Goal: Transaction & Acquisition: Purchase product/service

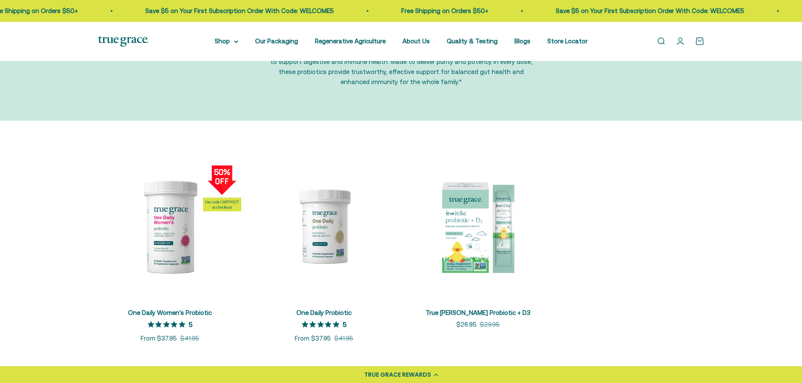
scroll to position [84, 0]
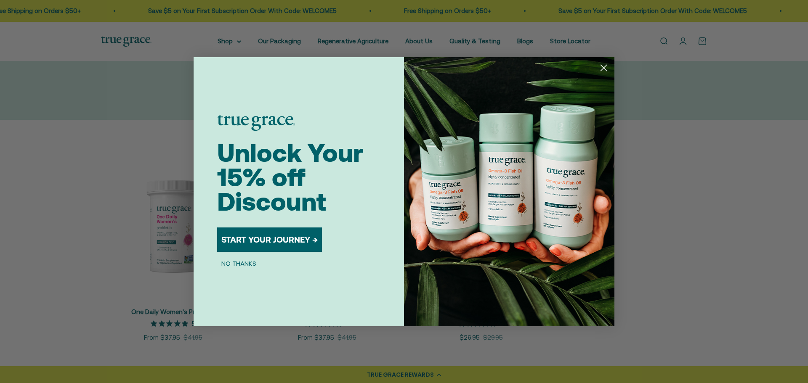
click at [602, 66] on icon "Close dialog" at bounding box center [604, 68] width 6 height 6
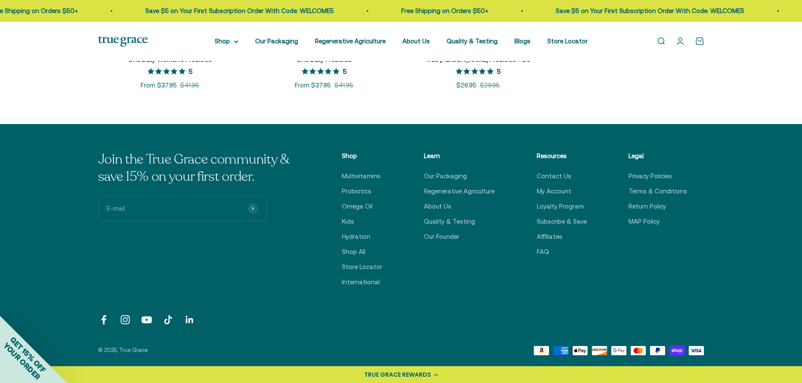
scroll to position [126, 0]
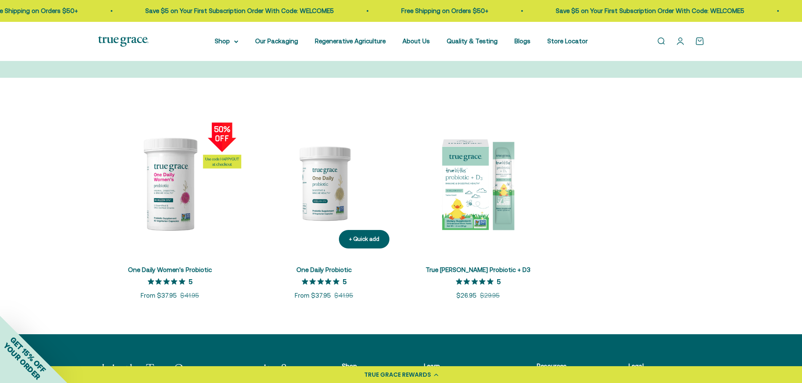
click at [333, 182] on img at bounding box center [324, 184] width 144 height 144
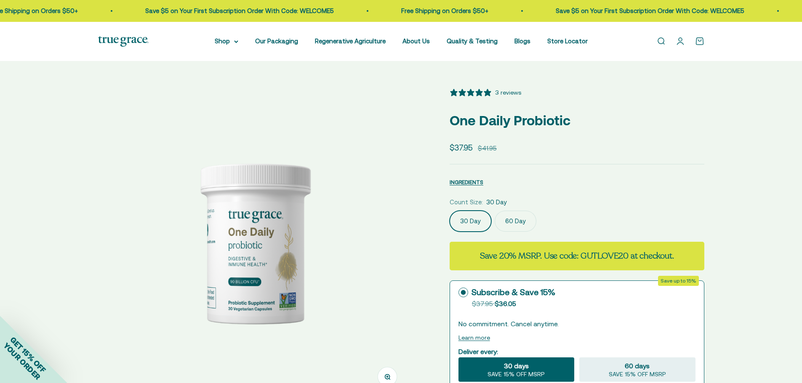
select select "3"
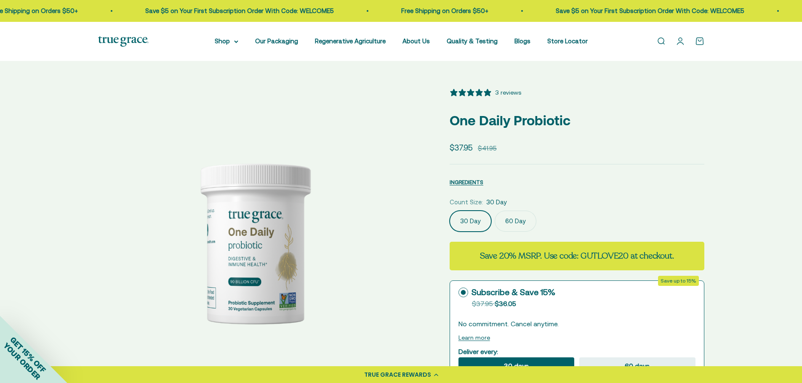
click at [146, 71] on div "Zoom Go to item 1 Go to item 2 Go to item 3 Go to item 4 Go to item 5 Go to ite…" at bounding box center [401, 381] width 802 height 641
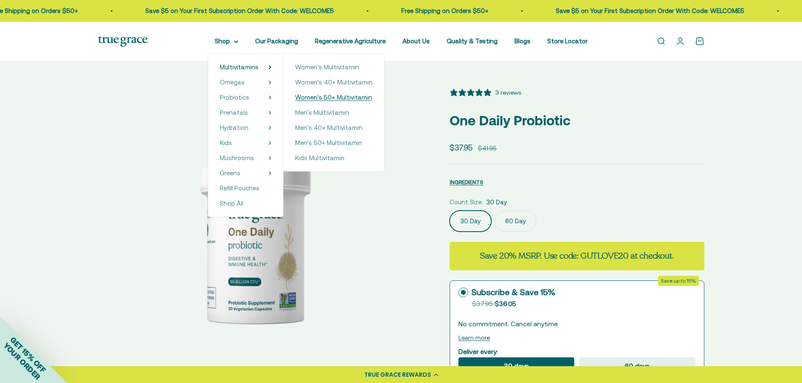
click at [343, 96] on span "Women's 50+ Multivitamin" at bounding box center [333, 97] width 77 height 7
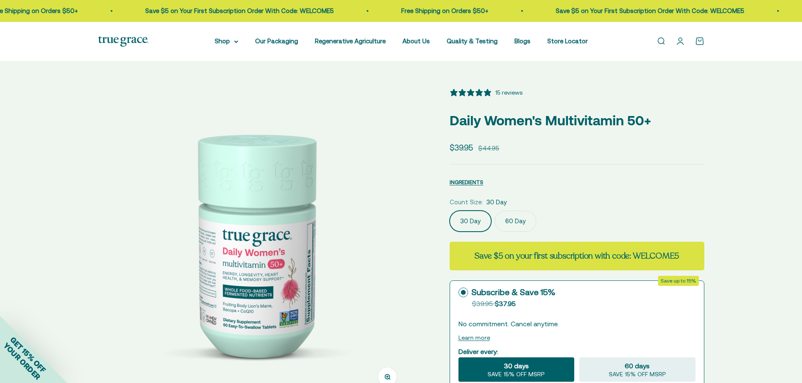
select select "3"
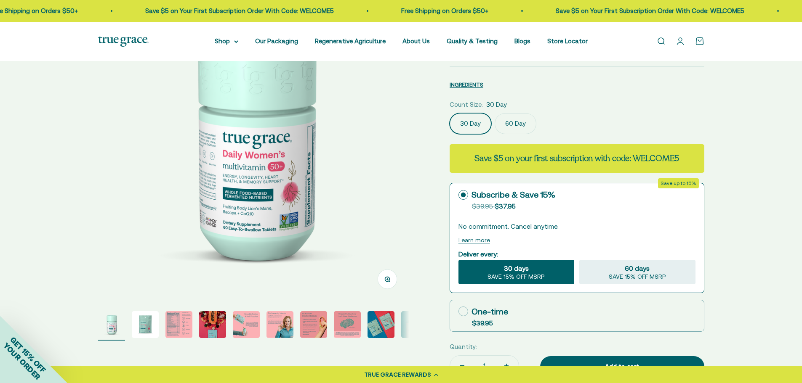
scroll to position [42, 0]
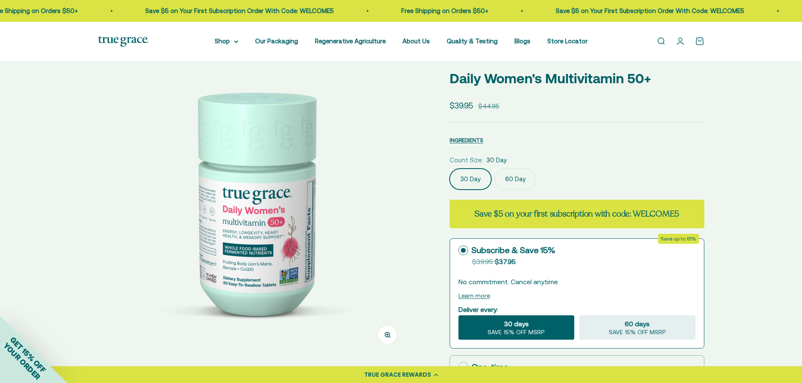
click at [364, 177] on img at bounding box center [253, 201] width 311 height 311
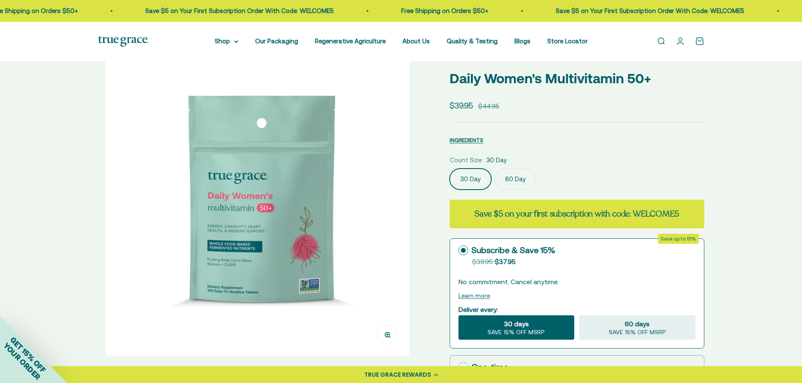
scroll to position [0, 321]
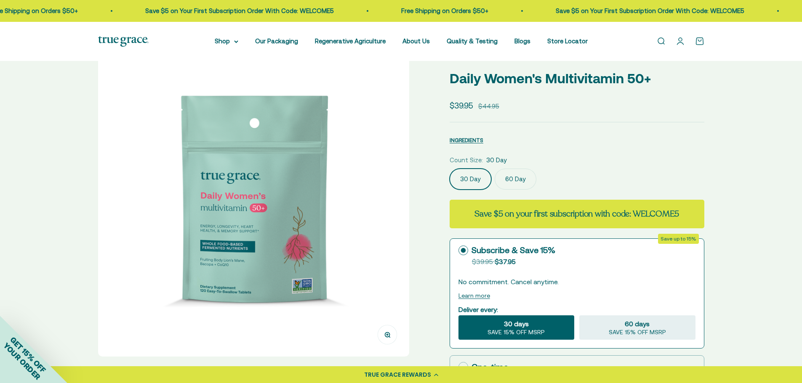
click at [364, 177] on img at bounding box center [253, 201] width 311 height 311
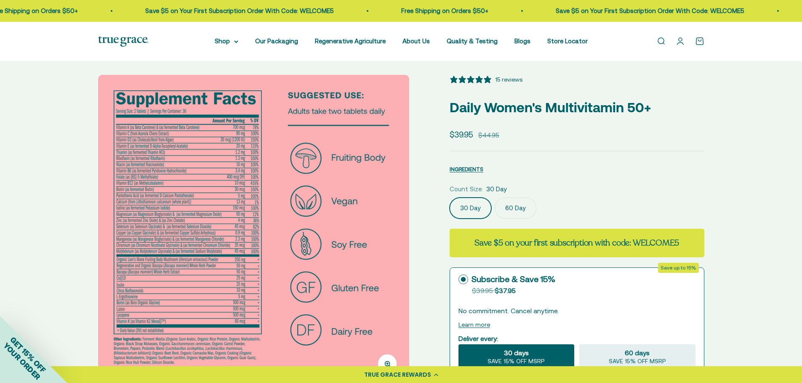
scroll to position [0, 0]
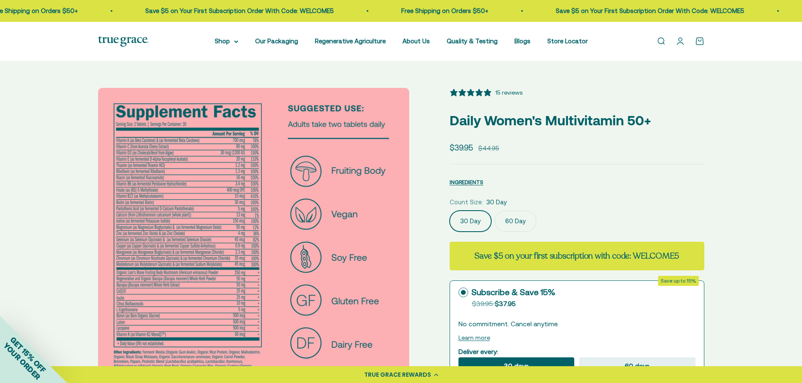
click at [384, 200] on img at bounding box center [253, 243] width 311 height 311
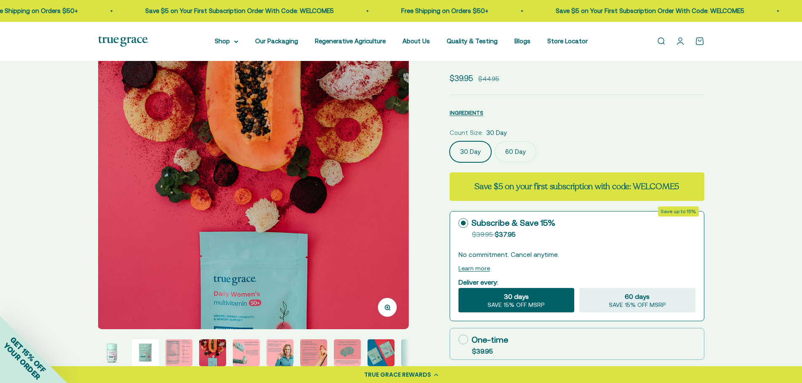
scroll to position [84, 0]
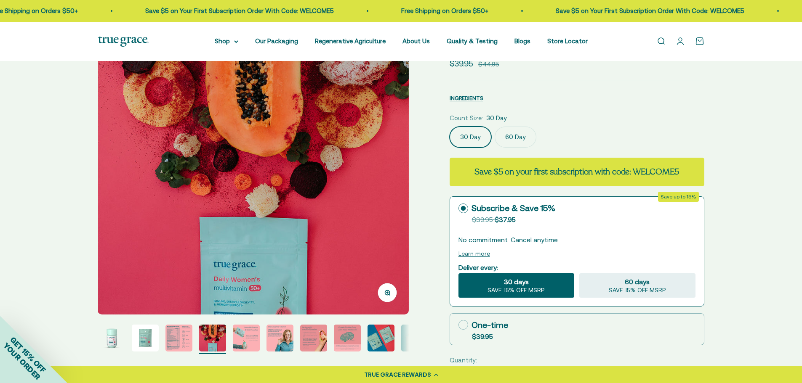
click at [386, 193] on img at bounding box center [253, 159] width 311 height 311
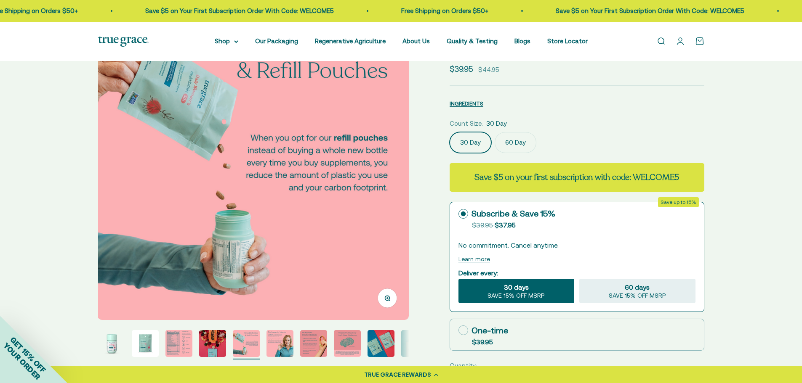
scroll to position [42, 0]
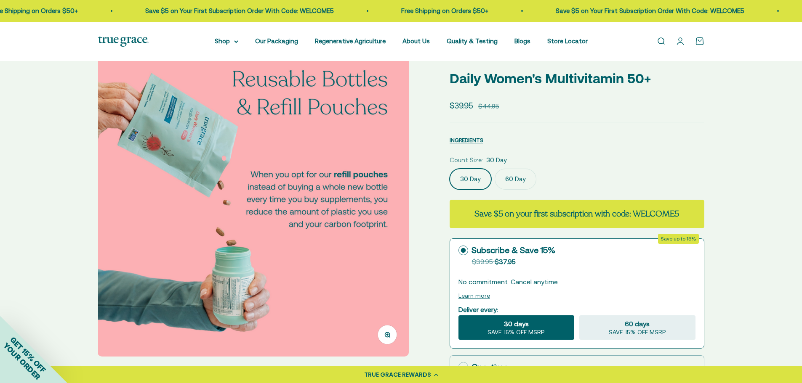
click at [415, 136] on div "Zoom Go to item 1 Go to item 2 Go to item 3 Go to item 4 Go to item 5 Go to ite…" at bounding box center [401, 339] width 606 height 587
click at [394, 202] on img at bounding box center [253, 201] width 311 height 311
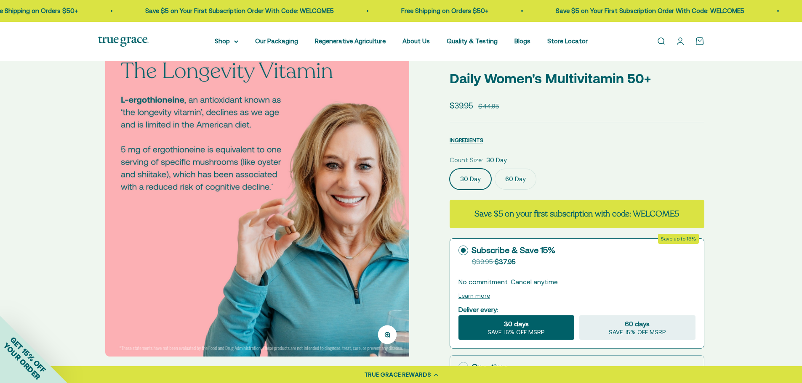
scroll to position [0, 1606]
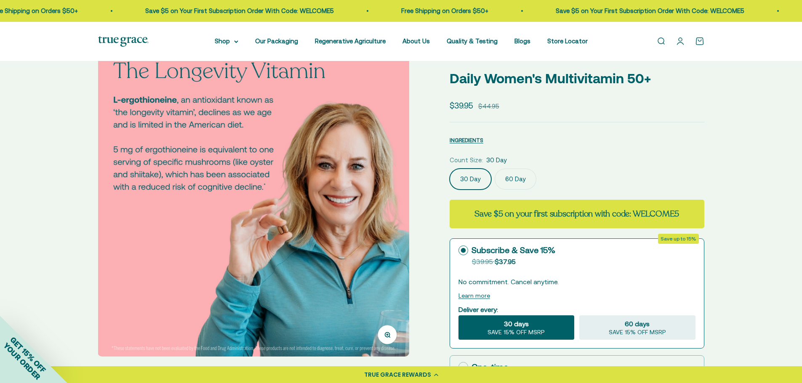
click at [394, 202] on img at bounding box center [253, 201] width 311 height 311
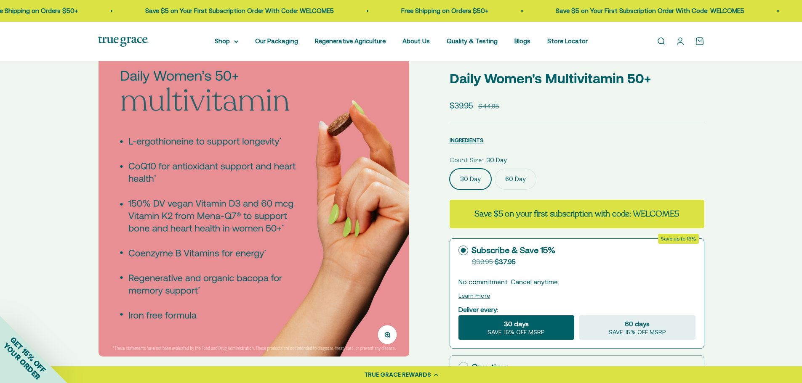
scroll to position [0, 1927]
click at [394, 202] on img at bounding box center [253, 201] width 311 height 311
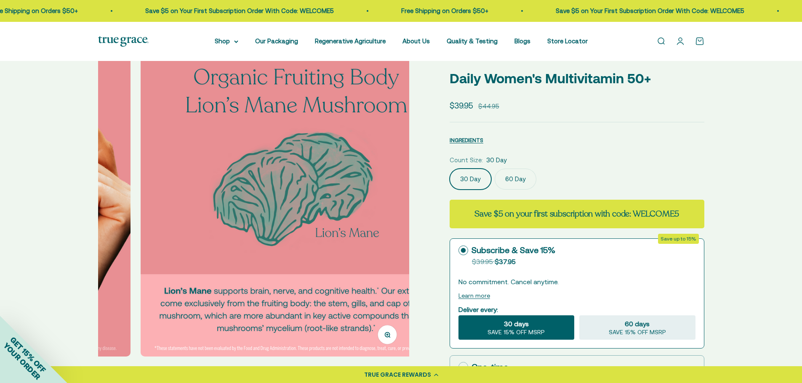
scroll to position [0, 2248]
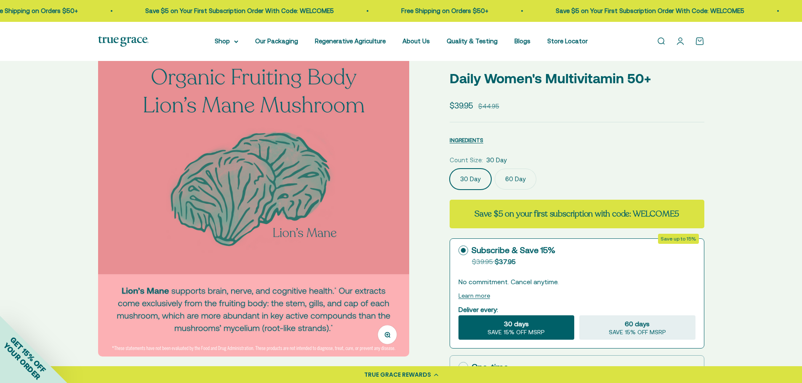
click at [394, 202] on img at bounding box center [253, 201] width 311 height 311
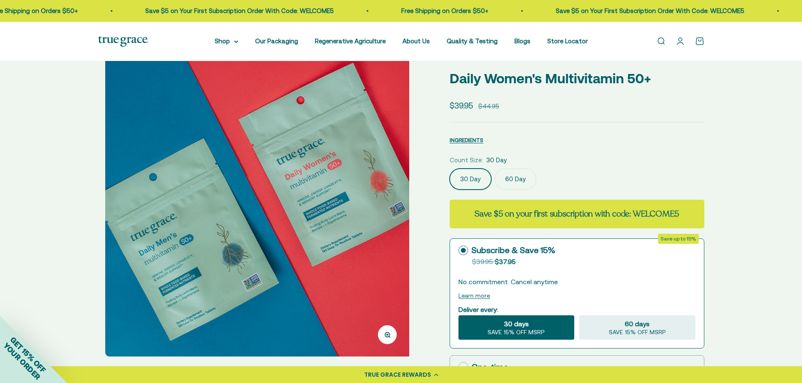
scroll to position [0, 2570]
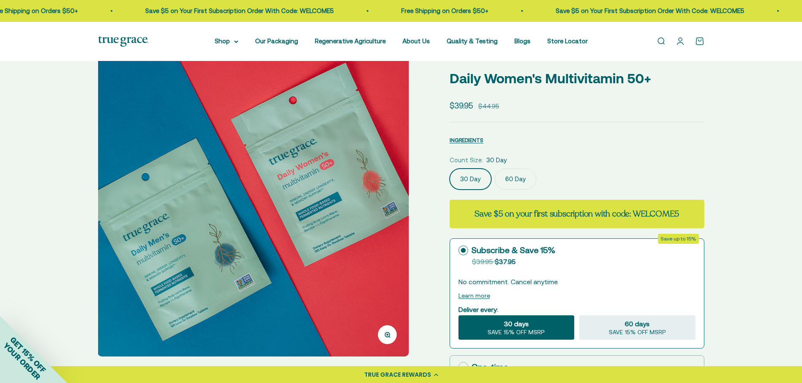
click at [394, 202] on img at bounding box center [253, 201] width 311 height 311
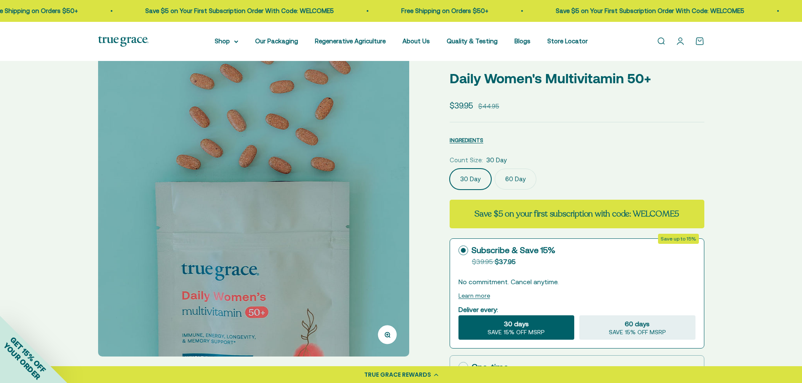
scroll to position [0, 2891]
click at [394, 202] on img at bounding box center [253, 201] width 311 height 311
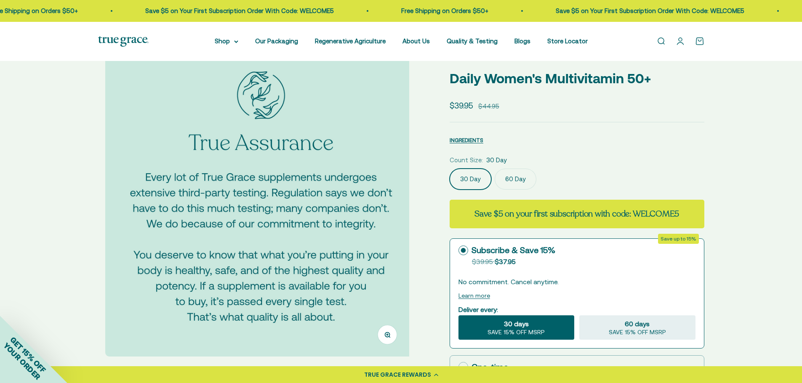
scroll to position [0, 3212]
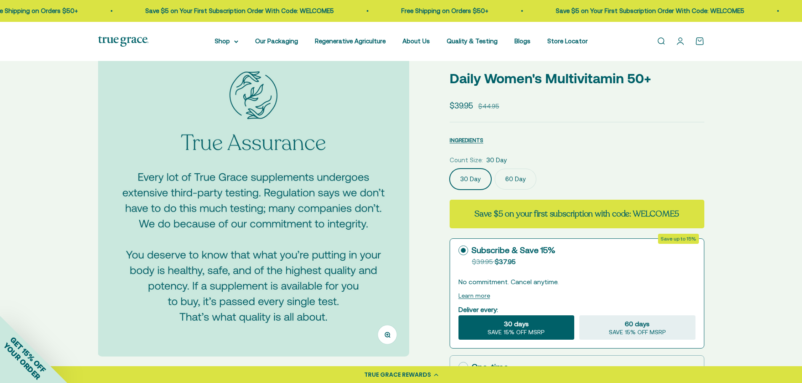
click at [394, 202] on img at bounding box center [253, 201] width 311 height 311
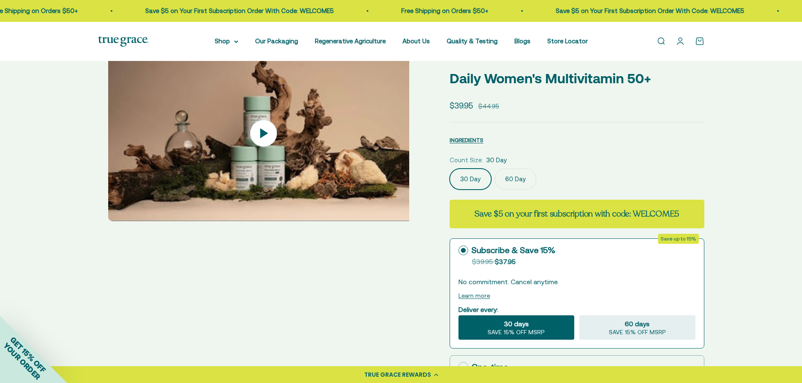
scroll to position [0, 3533]
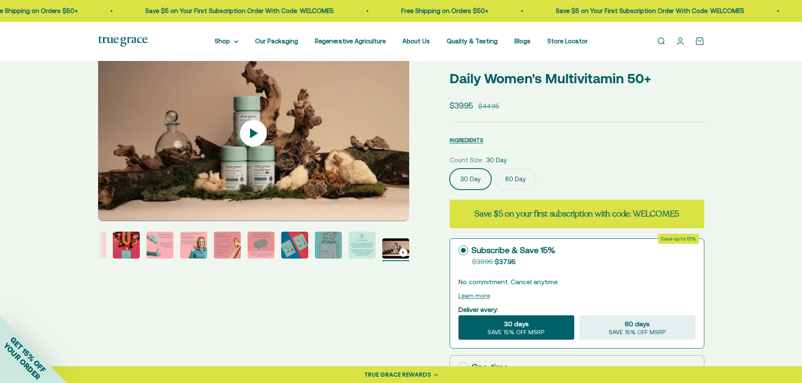
click at [394, 202] on img at bounding box center [253, 134] width 311 height 176
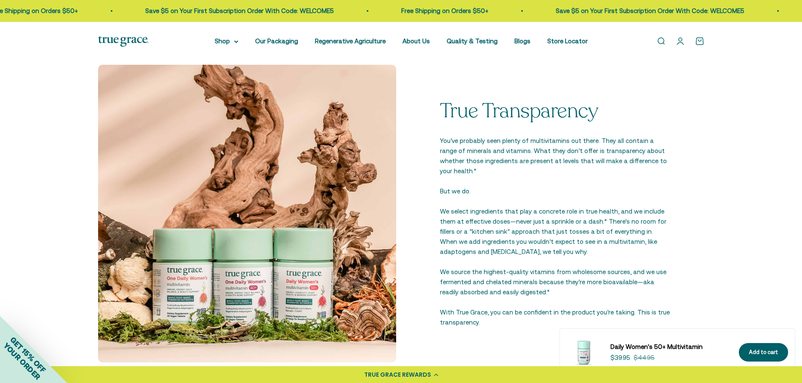
scroll to position [505, 0]
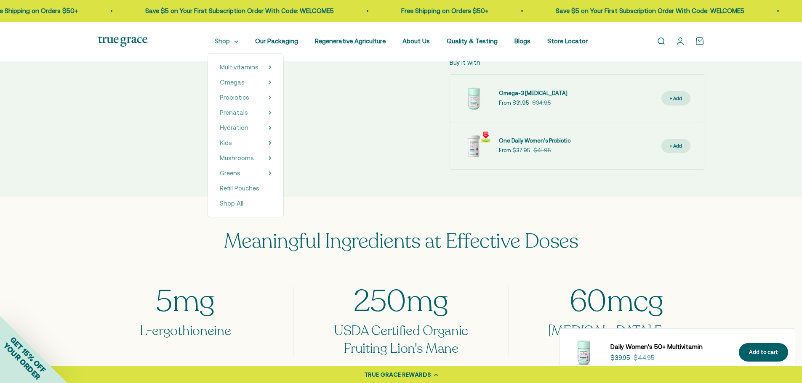
click at [225, 43] on summary "Shop" at bounding box center [227, 41] width 24 height 10
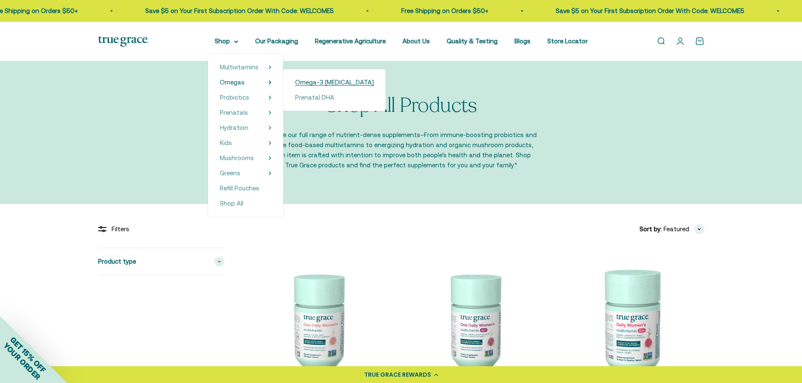
click at [312, 83] on span "Omega-3 [MEDICAL_DATA]" at bounding box center [334, 82] width 79 height 7
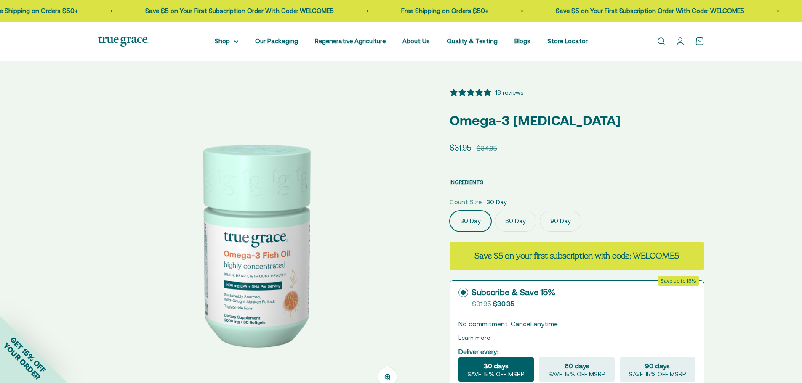
select select "3"
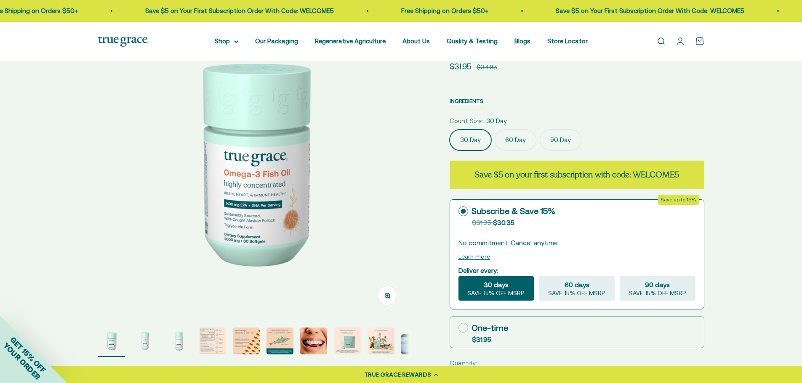
scroll to position [42, 0]
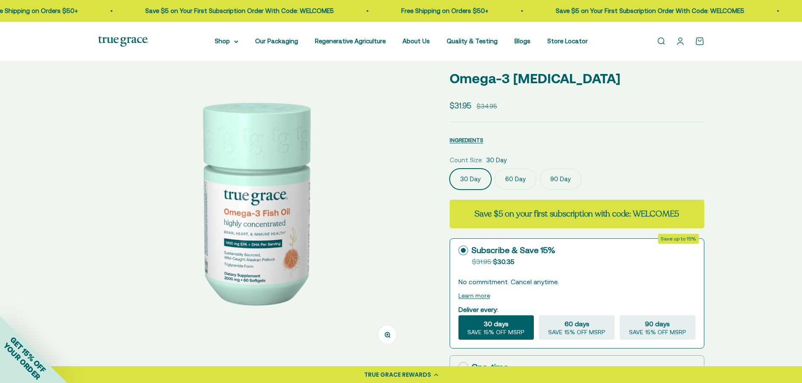
click at [312, 160] on img at bounding box center [253, 201] width 311 height 311
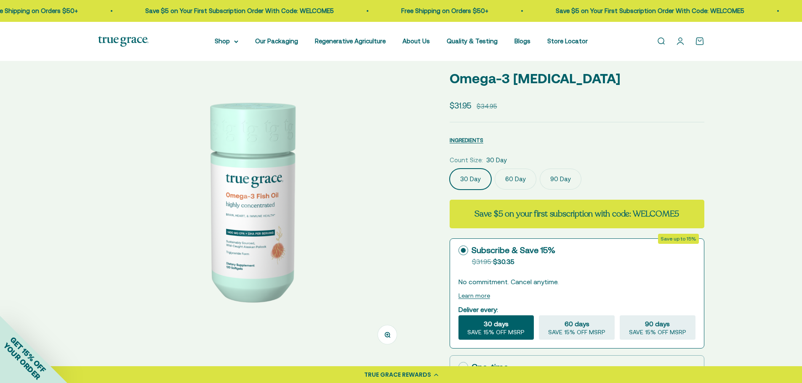
click at [323, 161] on img at bounding box center [253, 201] width 311 height 311
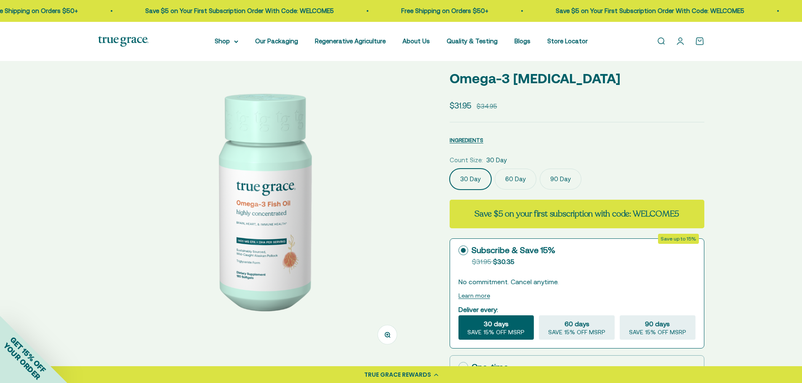
scroll to position [0, 642]
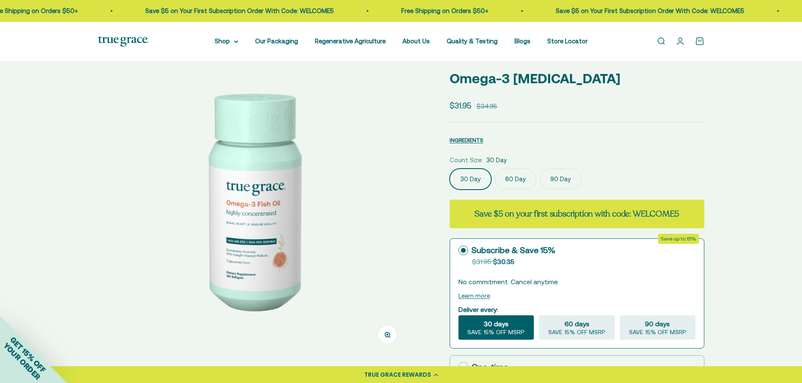
click at [323, 161] on img at bounding box center [253, 201] width 311 height 311
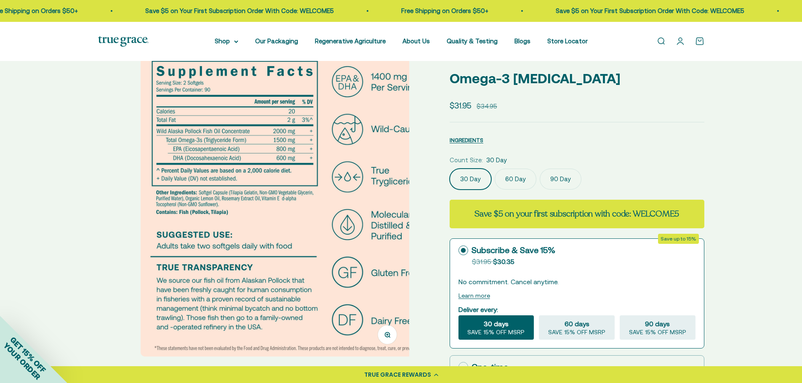
scroll to position [0, 964]
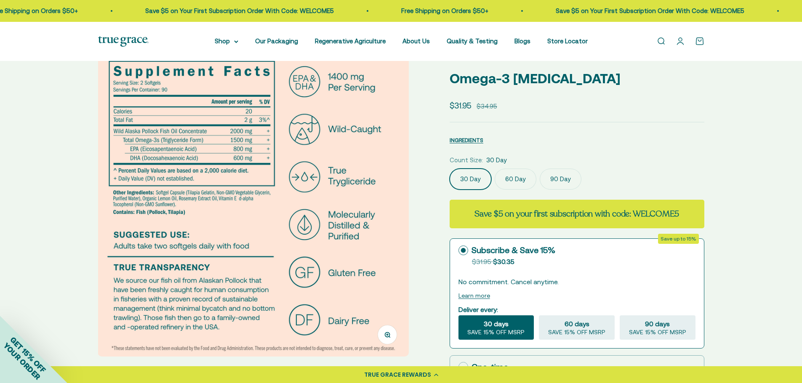
click at [382, 148] on img at bounding box center [253, 201] width 311 height 311
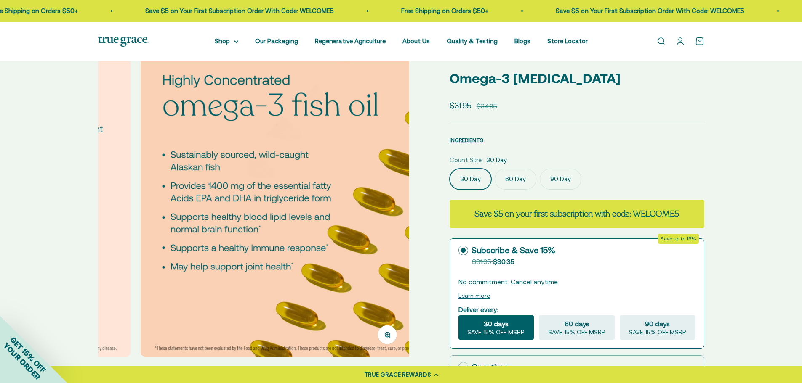
scroll to position [0, 1285]
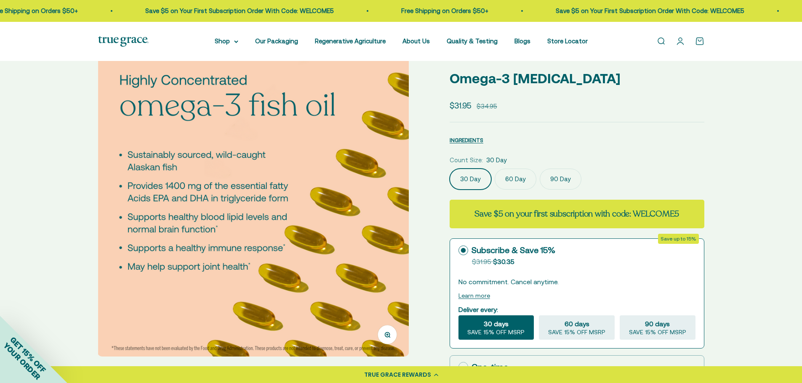
click at [382, 144] on img at bounding box center [253, 201] width 311 height 311
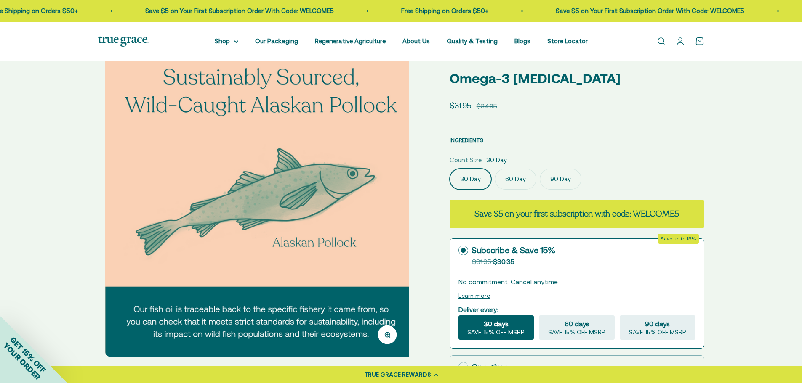
scroll to position [0, 1606]
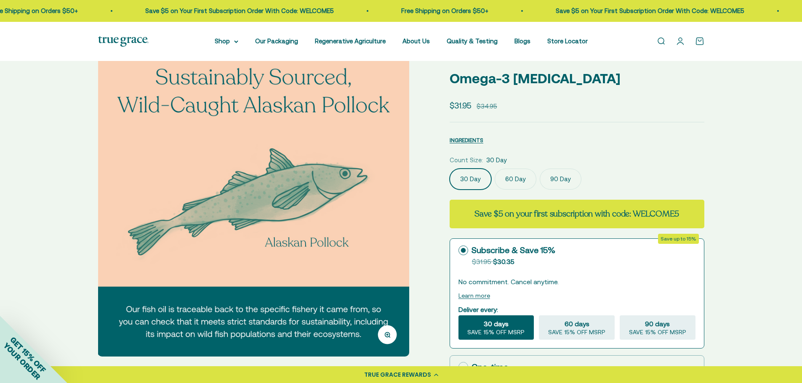
click at [382, 143] on img at bounding box center [253, 201] width 311 height 311
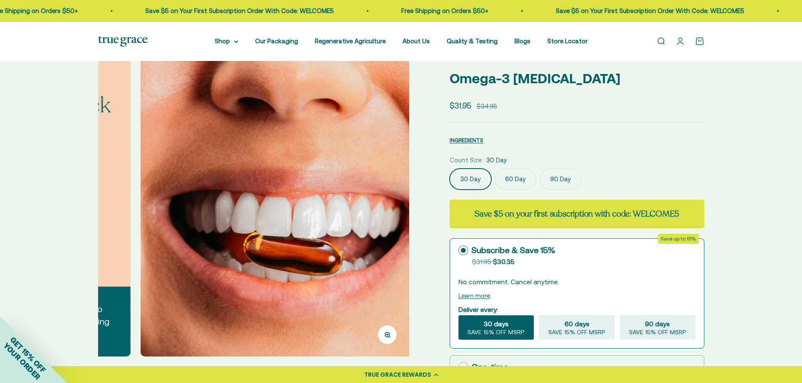
scroll to position [0, 1927]
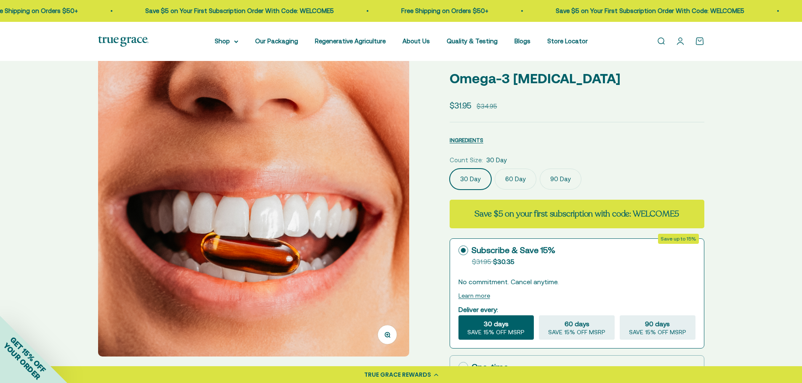
click at [382, 143] on img at bounding box center [253, 201] width 311 height 311
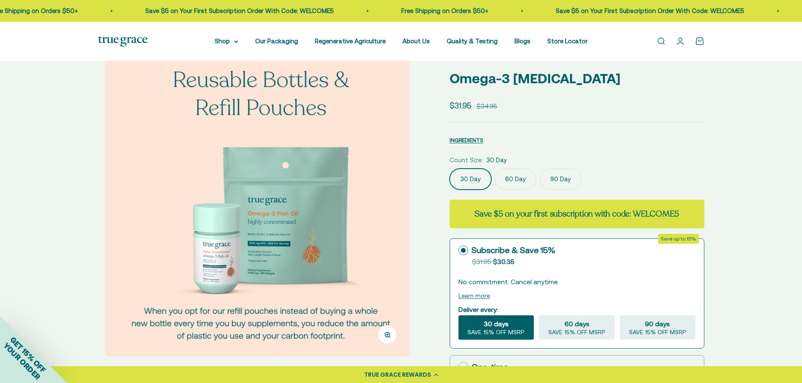
scroll to position [0, 2248]
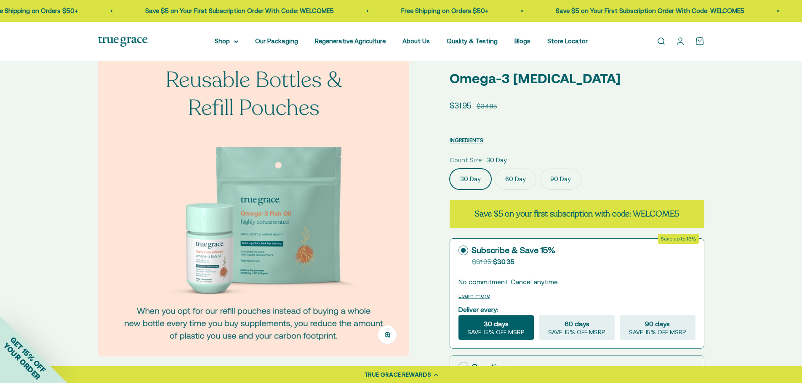
click at [383, 142] on img at bounding box center [253, 201] width 311 height 311
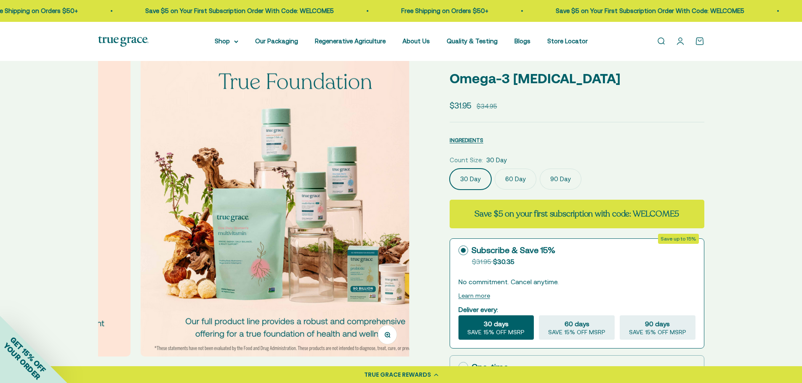
scroll to position [0, 2570]
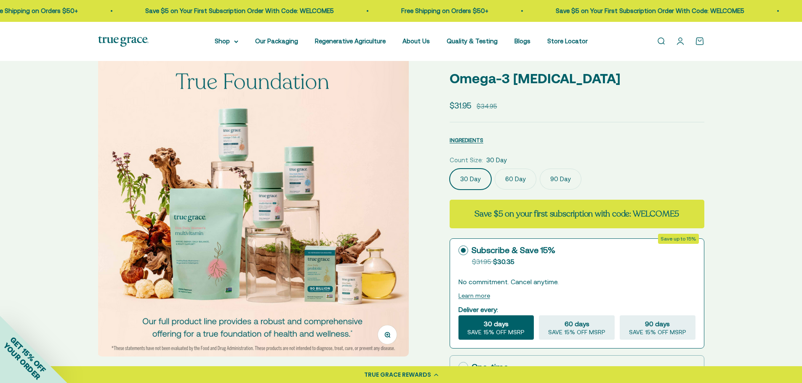
click at [383, 141] on img at bounding box center [253, 201] width 311 height 311
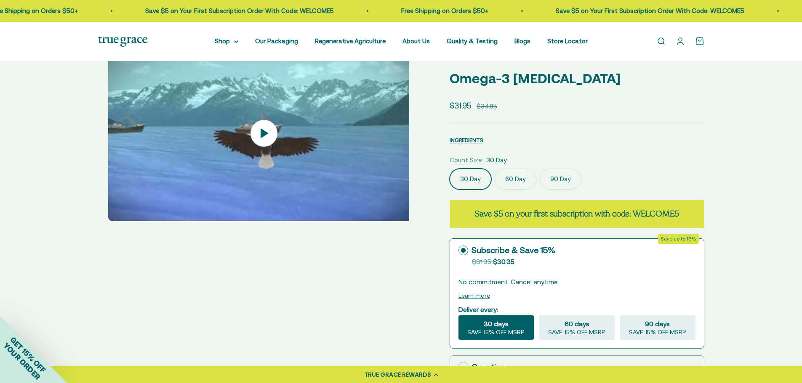
scroll to position [0, 2891]
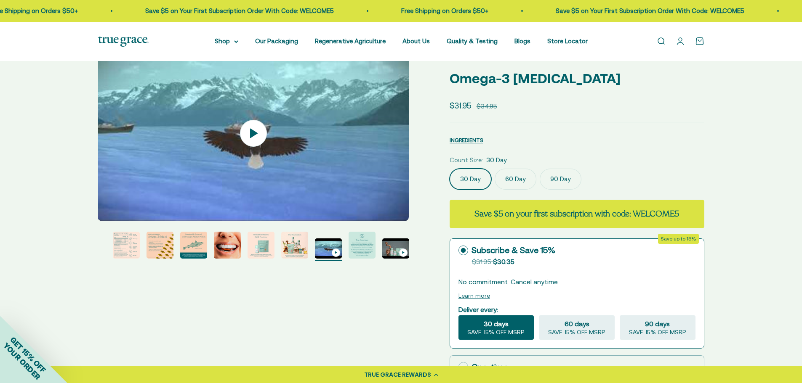
click at [383, 140] on img at bounding box center [253, 134] width 311 height 176
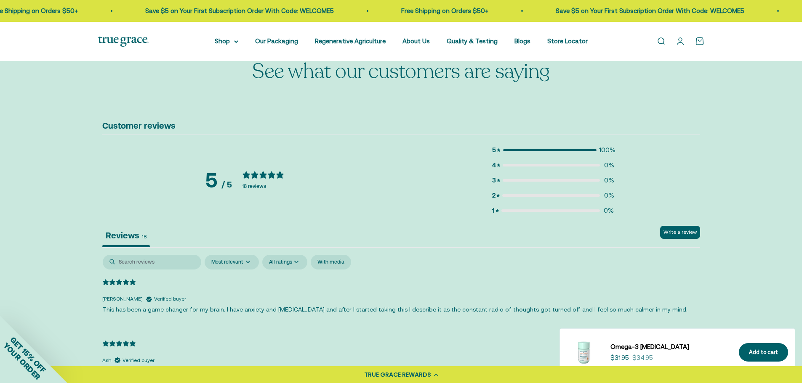
scroll to position [1515, 0]
